Goal: Task Accomplishment & Management: Complete application form

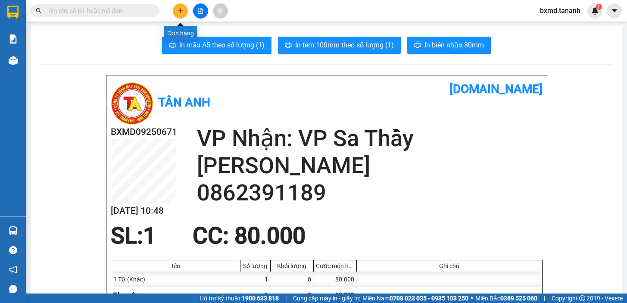
click at [179, 9] on icon "plus" at bounding box center [180, 11] width 6 height 6
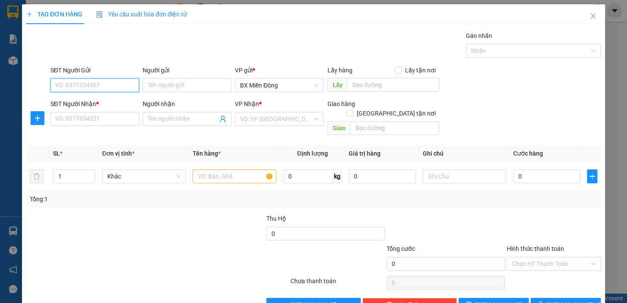
scroll to position [13, 0]
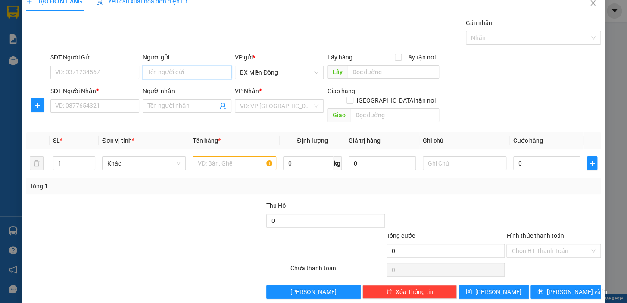
click at [202, 68] on input "Người gửi" at bounding box center [187, 72] width 89 height 14
click at [113, 109] on input "SĐT Người Nhận *" at bounding box center [94, 106] width 89 height 14
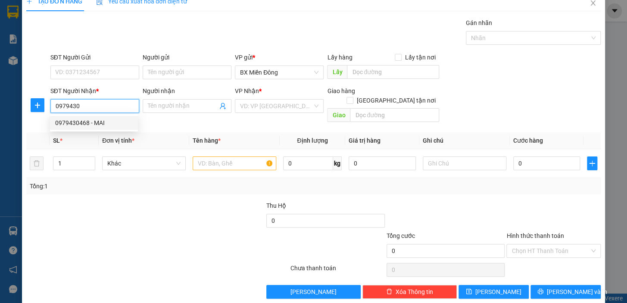
click at [74, 125] on div "0979430468 - MAI" at bounding box center [94, 122] width 78 height 9
type input "0979430468"
type input "MAI"
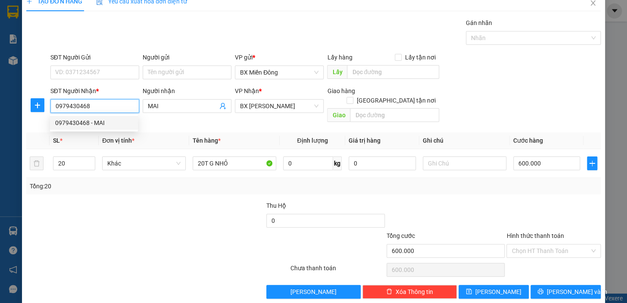
type input "600.000"
type input "0979430468"
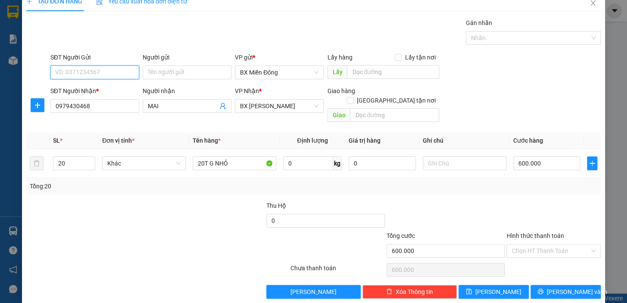
click at [114, 73] on input "SĐT Người Gửi" at bounding box center [94, 72] width 89 height 14
click at [118, 90] on div "0338191922 - NGUYỆT" at bounding box center [94, 88] width 78 height 9
type input "0338191922"
type input "NGUYỆT"
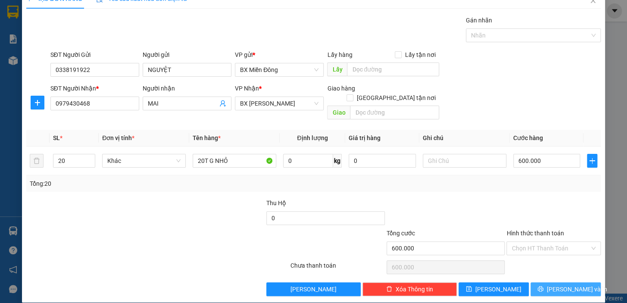
click at [550, 282] on button "[PERSON_NAME] và In" at bounding box center [565, 289] width 70 height 14
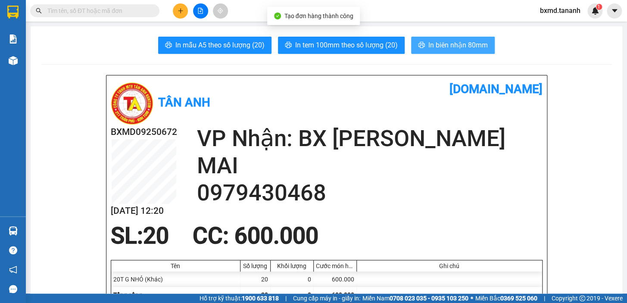
click at [456, 44] on span "In biên nhận 80mm" at bounding box center [457, 45] width 59 height 11
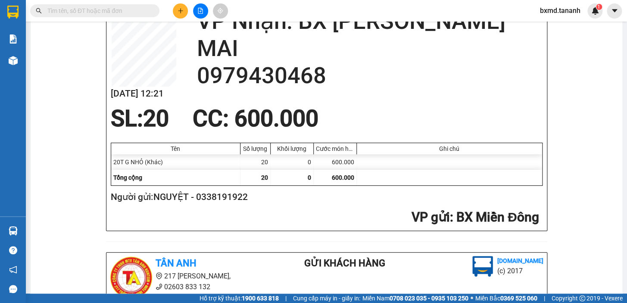
scroll to position [196, 0]
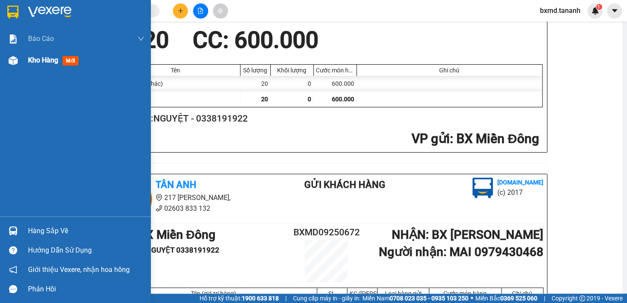
click at [43, 58] on span "Kho hàng" at bounding box center [43, 60] width 30 height 8
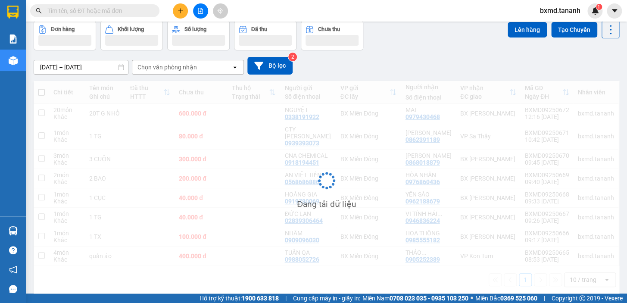
scroll to position [53, 0]
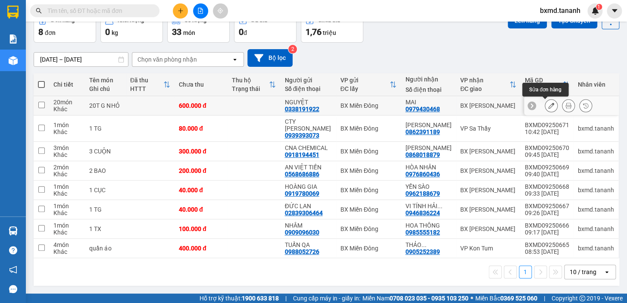
click at [548, 103] on icon at bounding box center [551, 106] width 6 height 6
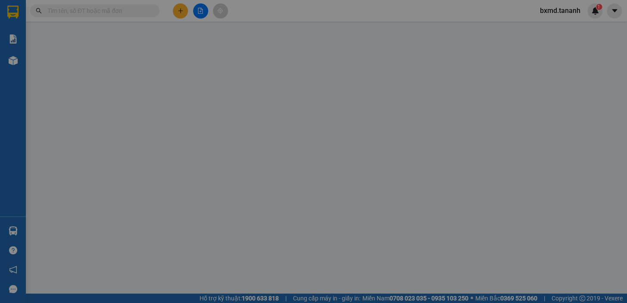
type input "0338191922"
type input "0979430468"
type input "600.000"
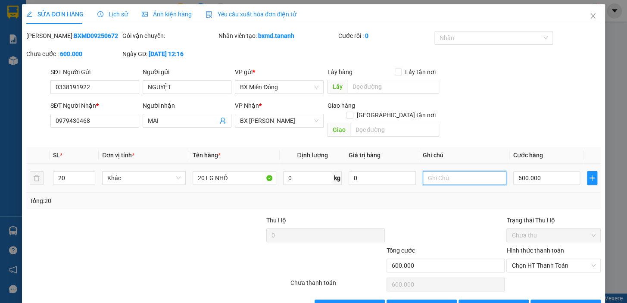
click at [450, 171] on input "text" at bounding box center [464, 178] width 84 height 14
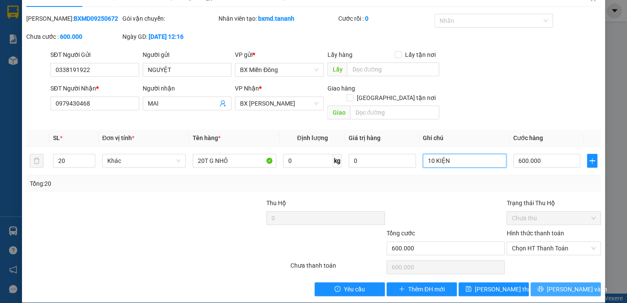
type input "10 KIỆN"
click at [559, 284] on span "[PERSON_NAME] và In" at bounding box center [577, 288] width 60 height 9
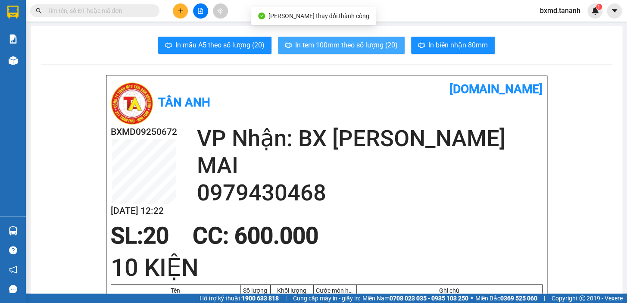
click at [360, 48] on span "In tem 100mm theo số lượng (20)" at bounding box center [346, 45] width 103 height 11
click at [321, 47] on span "In tem 100mm theo số lượng (20)" at bounding box center [346, 45] width 103 height 11
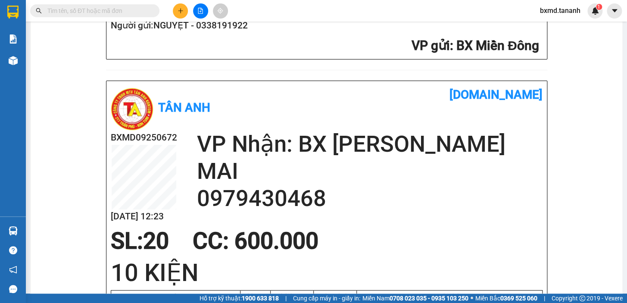
scroll to position [352, 0]
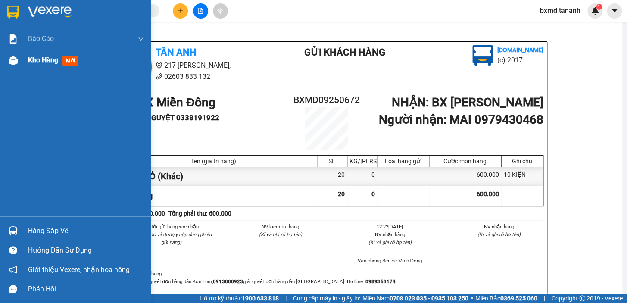
click at [45, 53] on div "Kho hàng mới" at bounding box center [86, 61] width 116 height 22
click at [46, 56] on span "Kho hàng" at bounding box center [43, 60] width 30 height 8
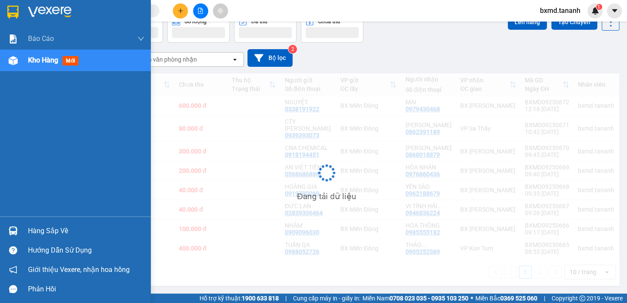
scroll to position [55, 0]
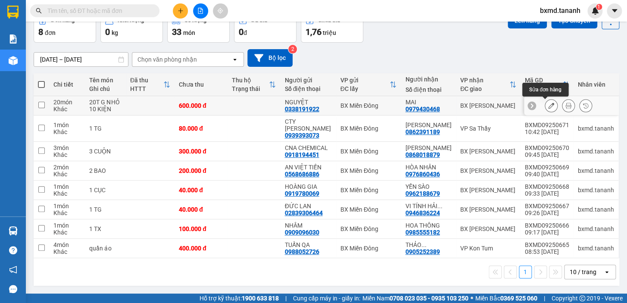
click at [548, 103] on icon at bounding box center [551, 106] width 6 height 6
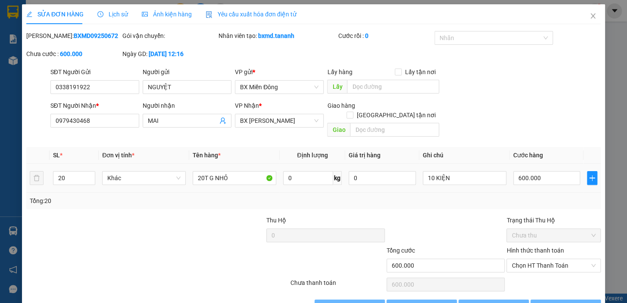
type input "0338191922"
type input "0979430468"
type input "600.000"
type input "10"
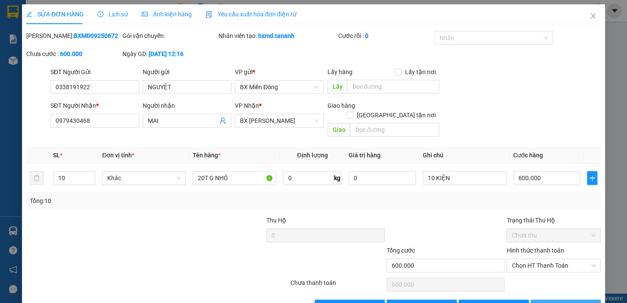
click at [557, 301] on span "[PERSON_NAME] và In" at bounding box center [577, 305] width 60 height 9
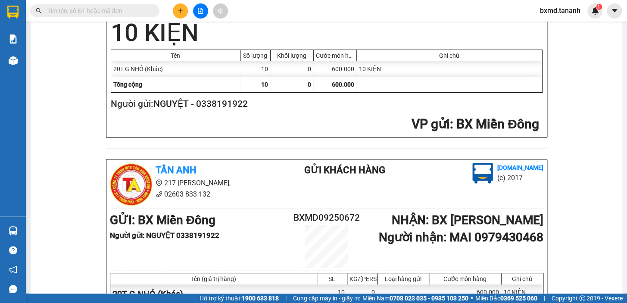
scroll to position [274, 0]
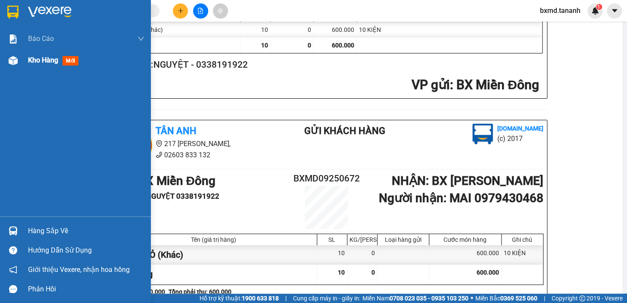
click at [50, 60] on span "Kho hàng" at bounding box center [43, 60] width 30 height 8
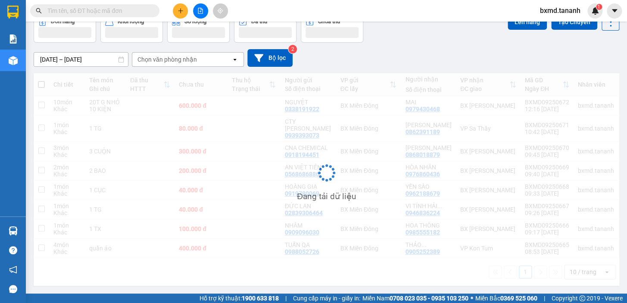
scroll to position [55, 0]
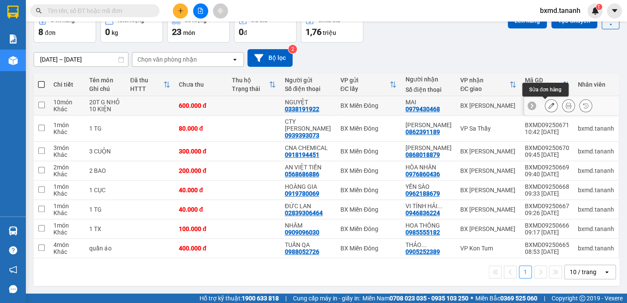
click at [548, 103] on icon at bounding box center [551, 106] width 6 height 6
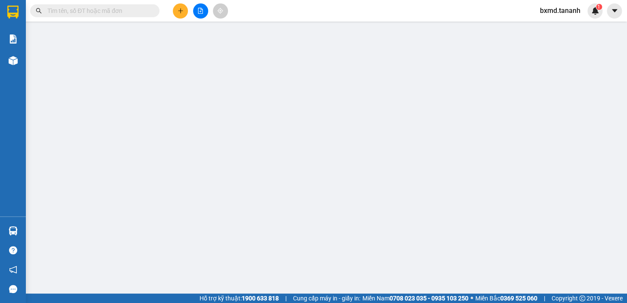
type input "0338191922"
type input "0979430468"
type input "600.000"
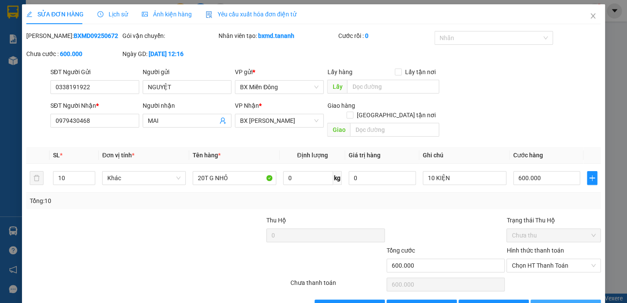
click at [562, 301] on span "[PERSON_NAME] và In" at bounding box center [577, 305] width 60 height 9
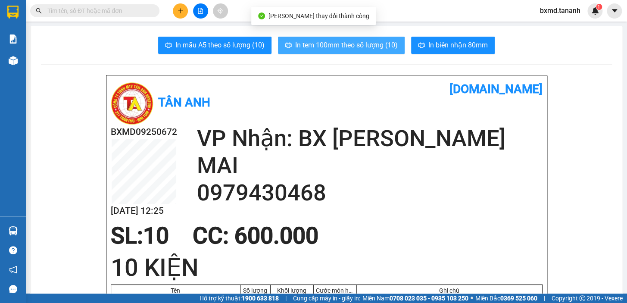
click at [327, 39] on button "In tem 100mm theo số lượng (10)" at bounding box center [341, 45] width 127 height 17
click at [350, 45] on span "In tem 100mm theo số lượng (10)" at bounding box center [346, 45] width 103 height 11
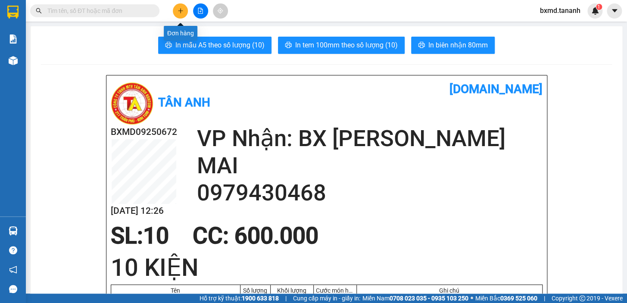
click at [182, 12] on icon "plus" at bounding box center [180, 11] width 6 height 6
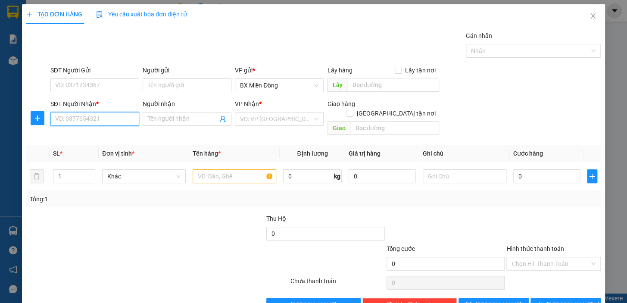
click at [101, 117] on input "SĐT Người Nhận *" at bounding box center [94, 119] width 89 height 14
click at [112, 130] on div "0362222769 - MR [PERSON_NAME]" at bounding box center [103, 136] width 106 height 14
type input "0362222769"
type input "MR [PERSON_NAME]"
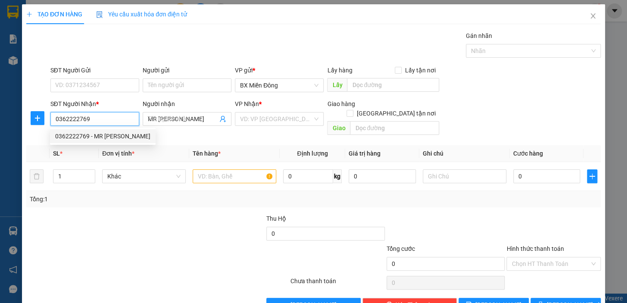
type input "240.000"
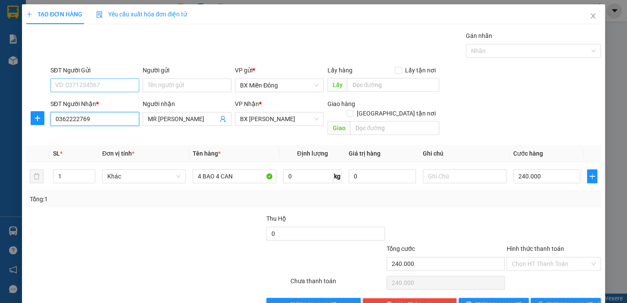
type input "0362222769"
click at [122, 87] on input "SĐT Người Gửi" at bounding box center [94, 85] width 89 height 14
click at [115, 103] on div "0911660066 - [PERSON_NAME]" at bounding box center [97, 102] width 85 height 9
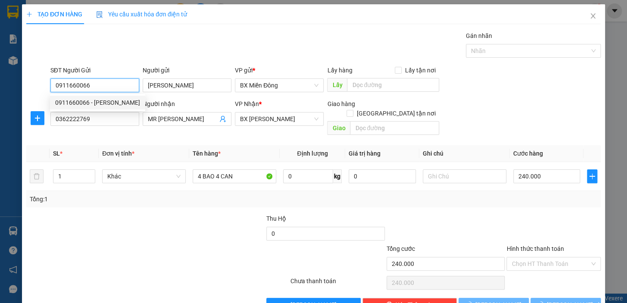
type input "0911660066"
type input "[PERSON_NAME]"
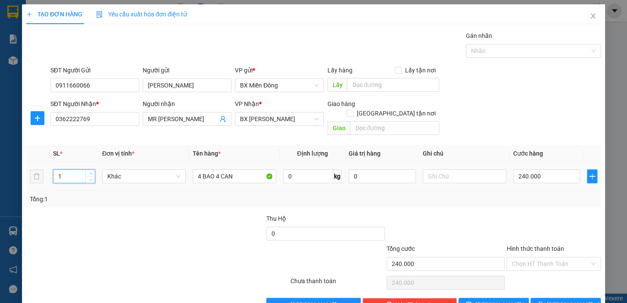
drag, startPoint x: 64, startPoint y: 164, endPoint x: 40, endPoint y: 177, distance: 27.2
click at [40, 177] on tr "1 Khác 4 BAO 4 CAN 0 kg 0 240.000" at bounding box center [313, 176] width 574 height 29
type input "2"
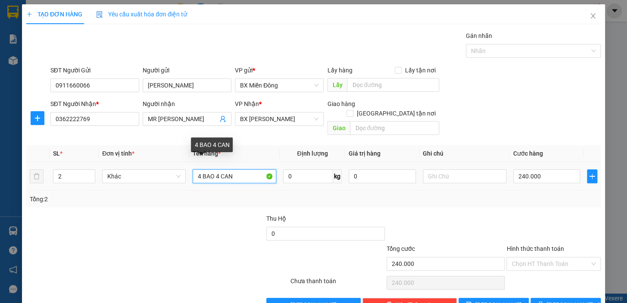
click at [198, 171] on input "4 BAO 4 CAN" at bounding box center [235, 176] width 84 height 14
drag, startPoint x: 185, startPoint y: 167, endPoint x: 163, endPoint y: 170, distance: 22.2
click at [164, 170] on tr "2 Khác 4 BAO 4 CAN 0 kg 0 240.000" at bounding box center [313, 176] width 574 height 29
click at [258, 169] on input "1 BAO +1 CANN" at bounding box center [235, 176] width 84 height 14
type input "1 BAO +1 CAN"
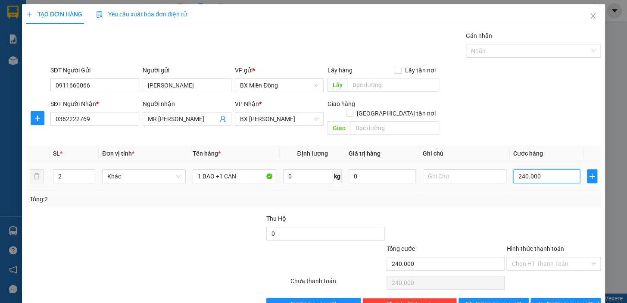
click at [543, 169] on input "240.000" at bounding box center [546, 176] width 67 height 14
type input "8"
type input "80"
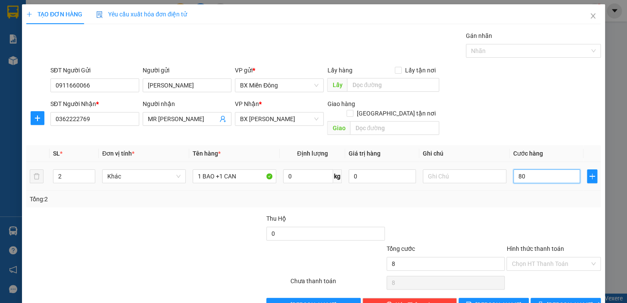
type input "80"
type input "80.000"
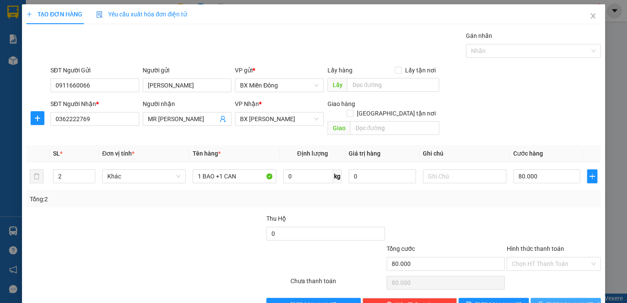
click at [563, 300] on span "[PERSON_NAME] và In" at bounding box center [577, 304] width 60 height 9
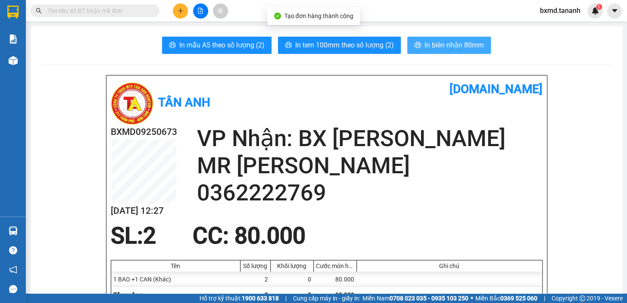
click at [441, 42] on span "In biên nhận 80mm" at bounding box center [453, 45] width 59 height 11
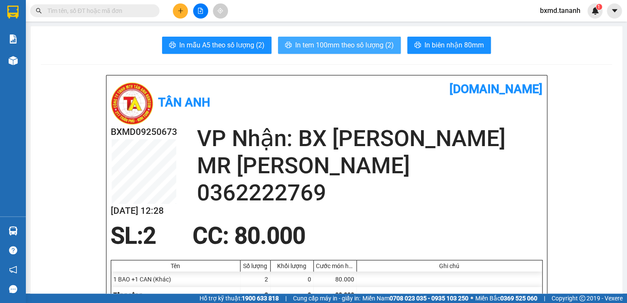
click at [336, 47] on span "In tem 100mm theo số lượng (2)" at bounding box center [344, 45] width 99 height 11
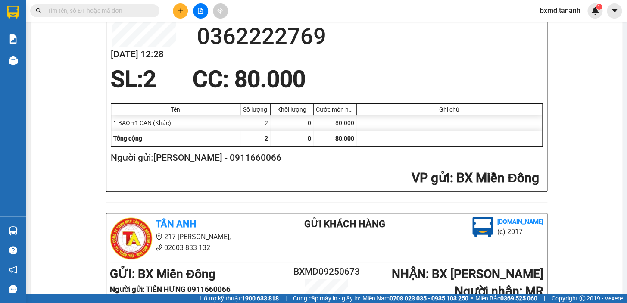
scroll to position [39, 0]
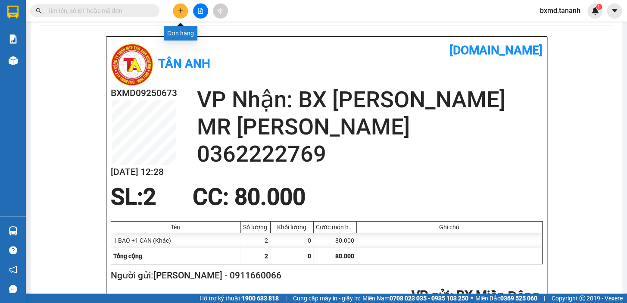
click at [183, 12] on button at bounding box center [180, 10] width 15 height 15
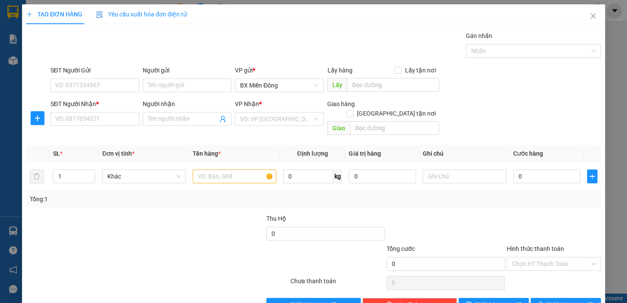
scroll to position [11, 0]
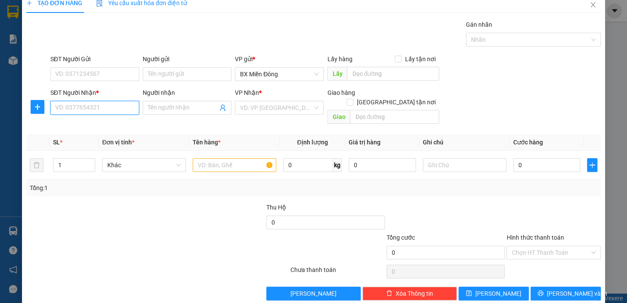
drag, startPoint x: 106, startPoint y: 109, endPoint x: 105, endPoint y: 104, distance: 5.9
click at [106, 108] on input "SĐT Người Nhận *" at bounding box center [94, 108] width 89 height 14
click at [108, 109] on input "0987104746" at bounding box center [94, 108] width 89 height 14
type input "0987104746"
click at [194, 106] on input "Người nhận" at bounding box center [183, 107] width 70 height 9
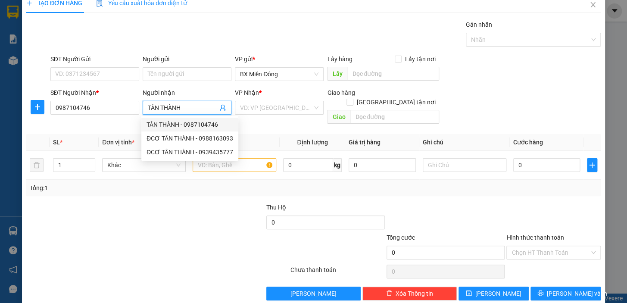
click at [165, 120] on div "TÂN THÀNH - 0987104746" at bounding box center [189, 124] width 87 height 9
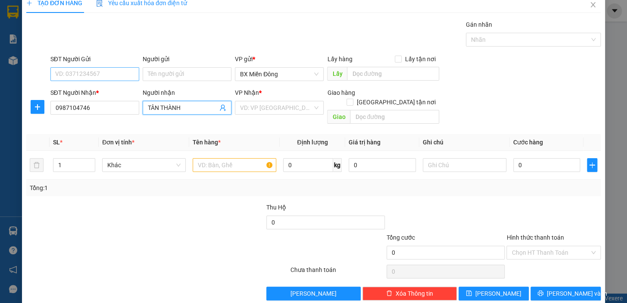
type input "TÂN THÀNH"
click at [134, 74] on input "SĐT Người Gửi" at bounding box center [94, 74] width 89 height 14
type input "0934005743"
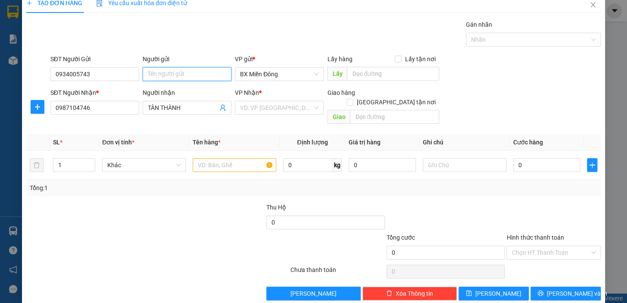
click at [177, 77] on input "Người gửi" at bounding box center [187, 74] width 89 height 14
type input "[PERSON_NAME]"
click at [63, 158] on input "1" at bounding box center [73, 164] width 41 height 13
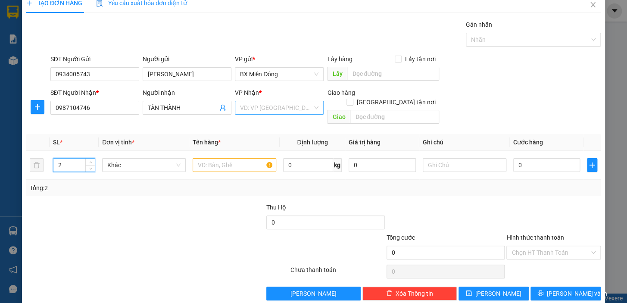
type input "2"
click at [271, 112] on input "search" at bounding box center [276, 107] width 72 height 13
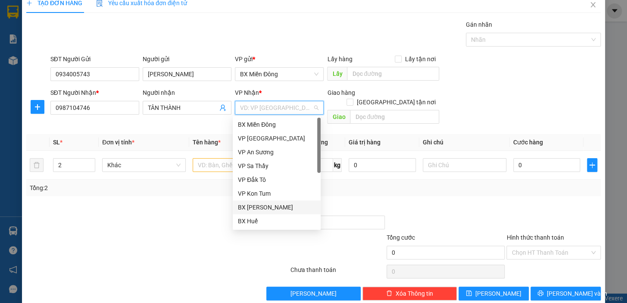
click at [280, 211] on div "BX [PERSON_NAME]" at bounding box center [277, 206] width 78 height 9
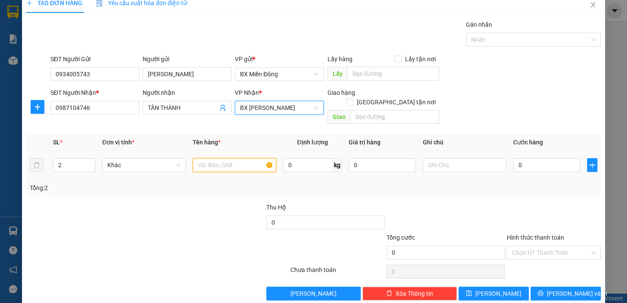
click at [221, 158] on input "text" at bounding box center [235, 165] width 84 height 14
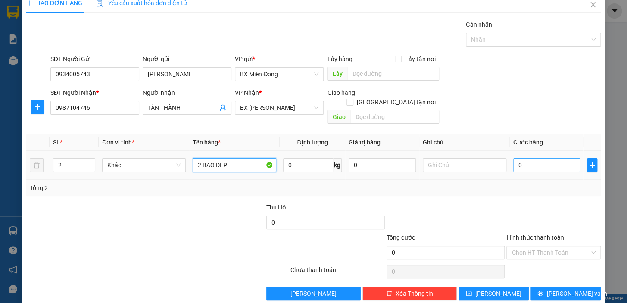
type input "2 BAO DÉP"
click at [526, 158] on input "0" at bounding box center [546, 165] width 67 height 14
type input "1"
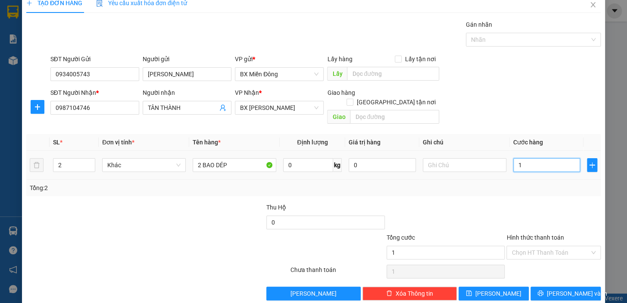
type input "18"
type input "180"
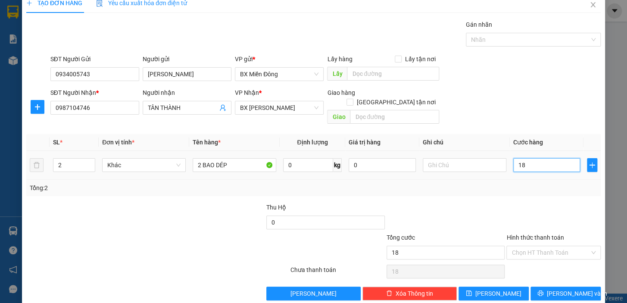
type input "180"
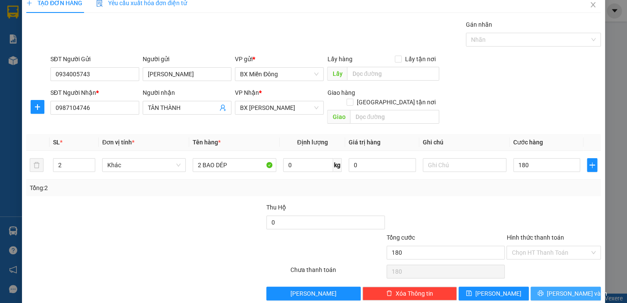
type input "180.000"
click at [558, 289] on span "[PERSON_NAME] và In" at bounding box center [577, 293] width 60 height 9
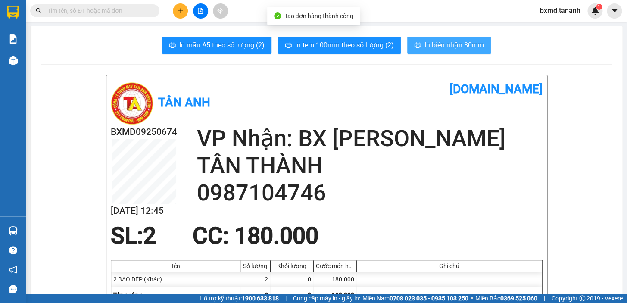
click at [444, 41] on span "In biên nhận 80mm" at bounding box center [453, 45] width 59 height 11
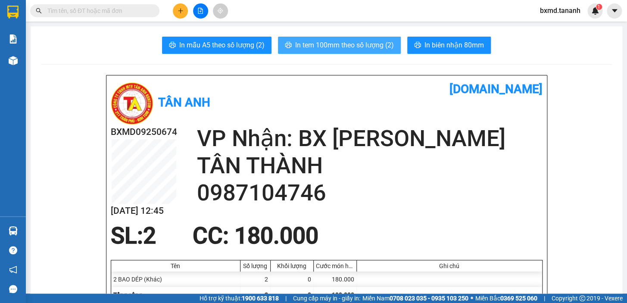
click at [342, 45] on span "In tem 100mm theo số lượng (2)" at bounding box center [344, 45] width 99 height 11
